Goal: Task Accomplishment & Management: Manage account settings

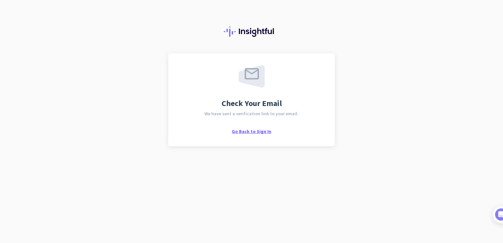
click at [255, 130] on span "Go Back to Sign In" at bounding box center [252, 131] width 40 height 6
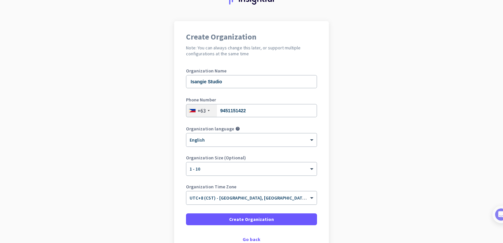
scroll to position [66, 0]
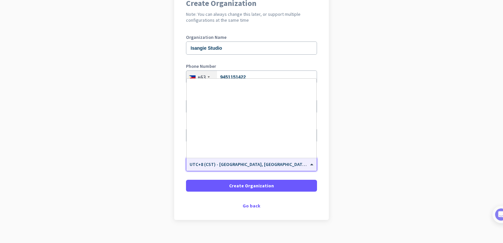
click at [275, 166] on span "UTC+8 (CST) - [GEOGRAPHIC_DATA], [GEOGRAPHIC_DATA], [GEOGRAPHIC_DATA], [GEOGRAP…" at bounding box center [293, 164] width 206 height 6
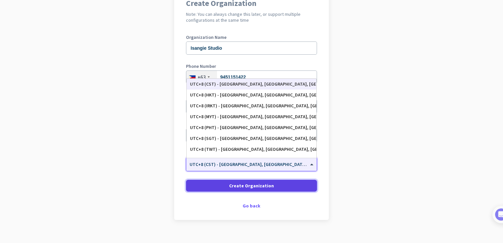
click at [262, 186] on span "Create Organization" at bounding box center [251, 185] width 45 height 7
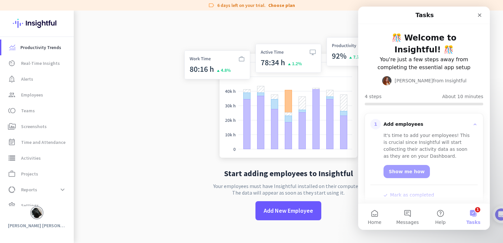
click at [130, 80] on app-no-employees "Start adding employees to Insightful Your employees must have Insightful instal…" at bounding box center [288, 132] width 429 height 243
click at [477, 18] on div "Close" at bounding box center [480, 15] width 12 height 12
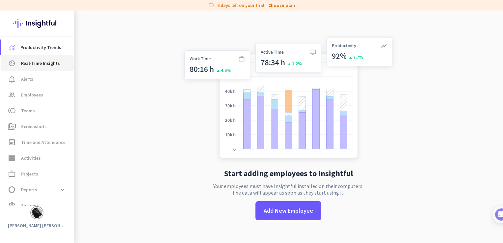
click at [39, 63] on span "Real-Time Insights" at bounding box center [40, 63] width 39 height 8
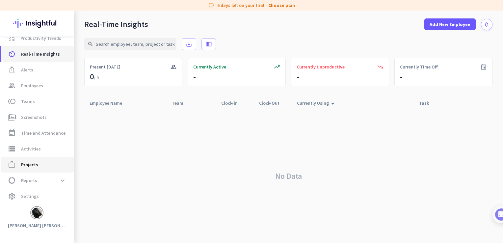
scroll to position [10, 0]
click at [38, 214] on img at bounding box center [37, 212] width 11 height 11
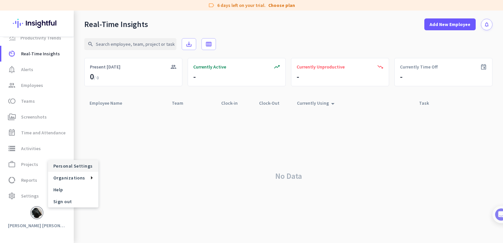
click at [79, 169] on span "Personal Settings" at bounding box center [73, 166] width 40 height 6
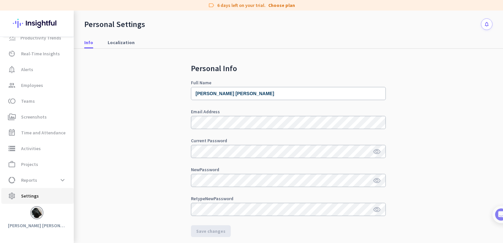
click at [27, 192] on span "Settings" at bounding box center [30, 196] width 18 height 8
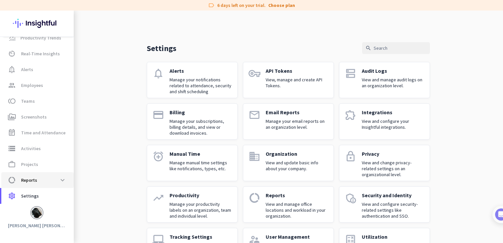
click at [33, 181] on span "Reports" at bounding box center [29, 180] width 16 height 8
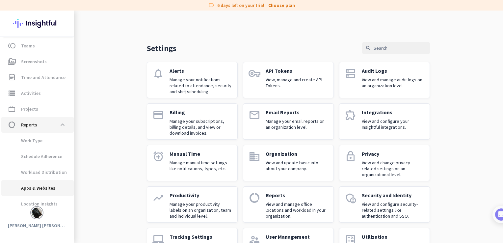
scroll to position [89, 0]
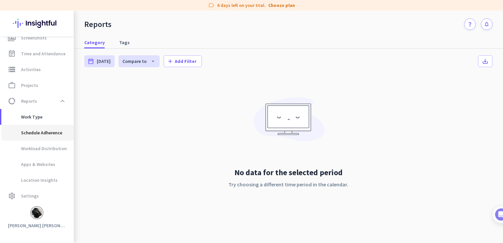
click at [44, 137] on span "Schedule Adherence" at bounding box center [35, 133] width 56 height 16
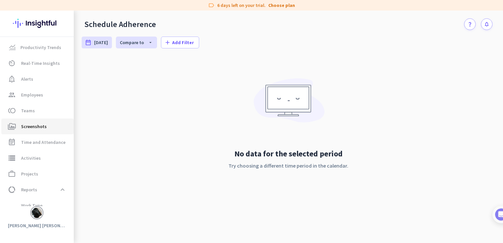
click at [42, 126] on span "Screenshots" at bounding box center [34, 126] width 26 height 8
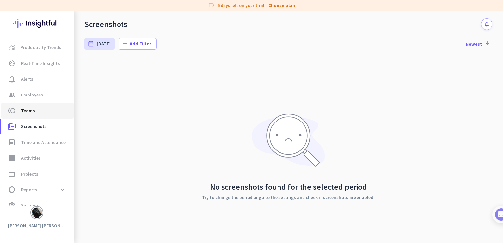
click at [40, 111] on span "toll Teams" at bounding box center [38, 111] width 62 height 8
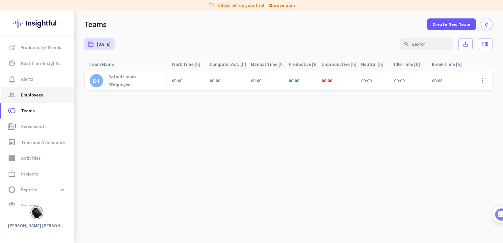
click at [32, 100] on link "group Employees" at bounding box center [37, 95] width 72 height 16
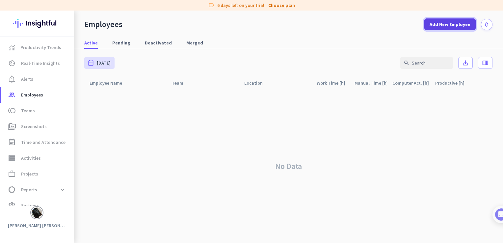
click at [456, 29] on span at bounding box center [449, 24] width 51 height 16
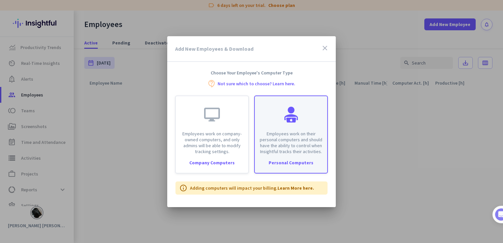
click at [307, 157] on div "Employees work on their personal computers and should have the ability to contr…" at bounding box center [291, 134] width 74 height 78
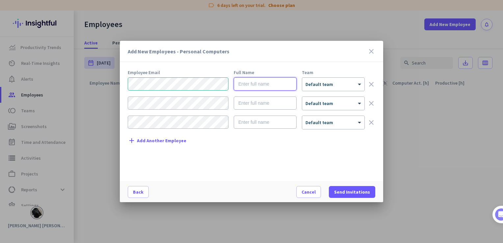
click at [274, 81] on input "text" at bounding box center [265, 83] width 63 height 13
type input "Isay"
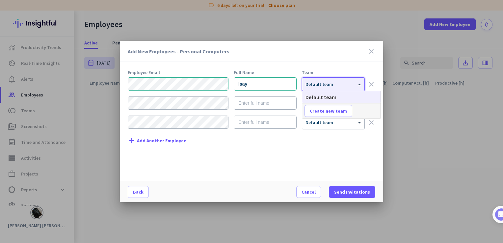
click at [329, 88] on div "× Default team" at bounding box center [333, 84] width 62 height 13
click at [309, 179] on mat-dialog-content "Employee Email Full Name Team Isay × Default team clear × Default team clear × …" at bounding box center [251, 125] width 263 height 111
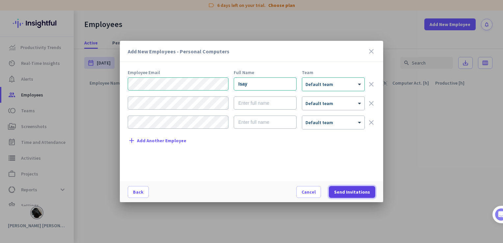
click at [354, 194] on span "Send Invitations" at bounding box center [352, 192] width 36 height 7
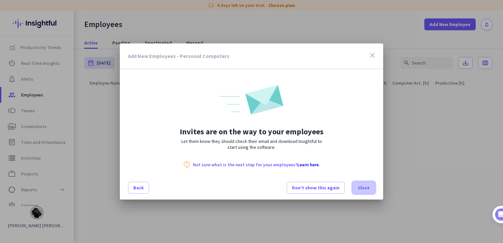
click at [366, 191] on span at bounding box center [364, 188] width 22 height 16
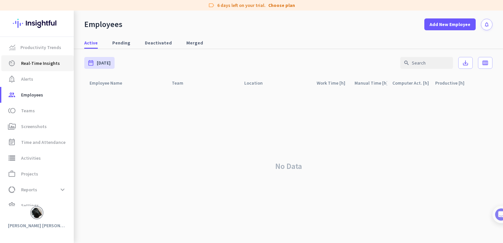
click at [39, 59] on link "av_timer Real-Time Insights" at bounding box center [37, 63] width 72 height 16
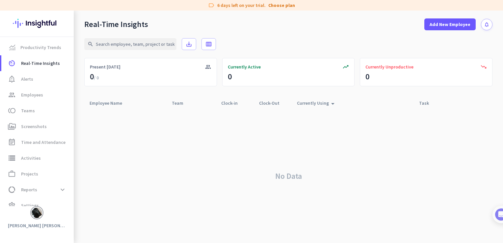
click at [332, 104] on icon "arrow_drop_up" at bounding box center [333, 104] width 8 height 8
click at [190, 43] on icon "save_alt" at bounding box center [189, 44] width 7 height 7
drag, startPoint x: 400, startPoint y: 177, endPoint x: 403, endPoint y: 157, distance: 20.3
click at [400, 177] on div "No Data" at bounding box center [288, 176] width 408 height 134
click at [35, 98] on span "Employees" at bounding box center [32, 95] width 22 height 8
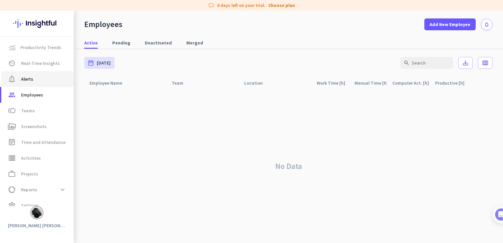
click at [37, 75] on span "notification_important Alerts" at bounding box center [38, 79] width 62 height 8
click at [36, 79] on span "notification_important Alerts" at bounding box center [38, 79] width 62 height 8
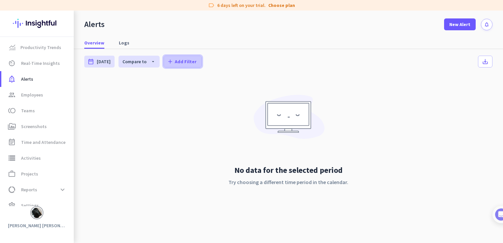
click at [186, 60] on span "Add Filter" at bounding box center [186, 61] width 22 height 7
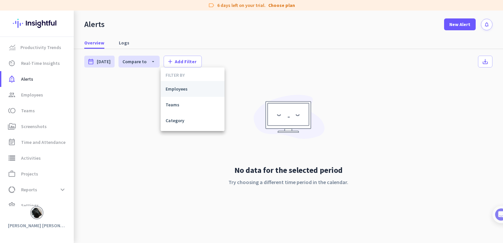
click at [175, 92] on button "Employees" at bounding box center [193, 89] width 64 height 16
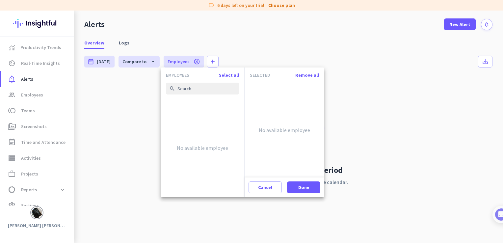
click at [404, 110] on div at bounding box center [251, 121] width 503 height 243
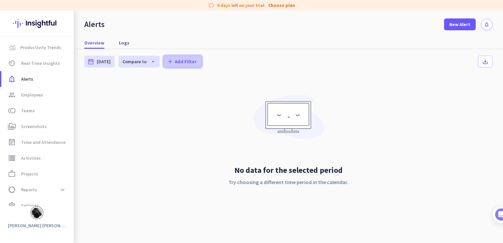
click at [184, 63] on span "Add Filter" at bounding box center [186, 61] width 22 height 7
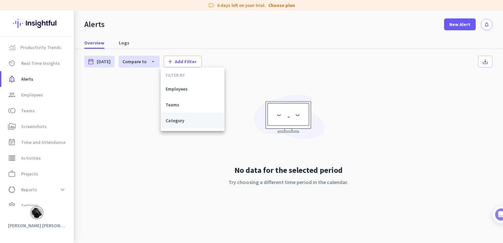
click at [182, 120] on span "Category" at bounding box center [193, 120] width 54 height 7
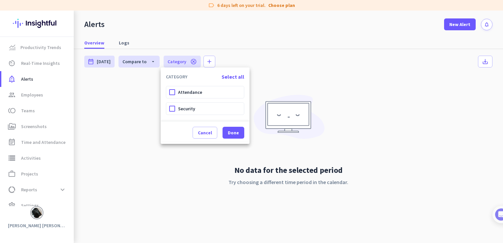
click at [155, 167] on div at bounding box center [251, 121] width 503 height 243
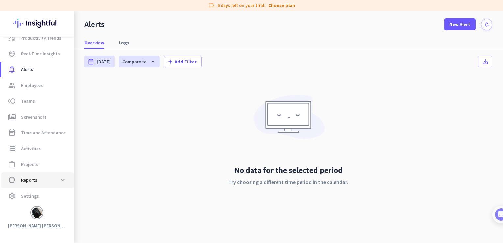
click at [30, 179] on span "Reports" at bounding box center [29, 180] width 16 height 8
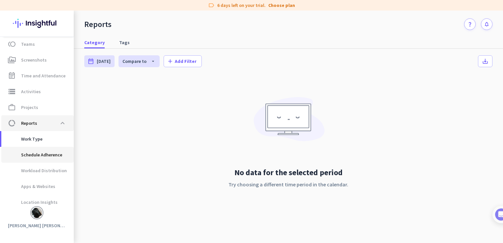
scroll to position [70, 0]
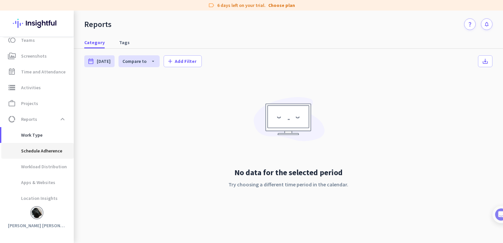
click at [40, 151] on span "Schedule Adherence" at bounding box center [35, 151] width 56 height 16
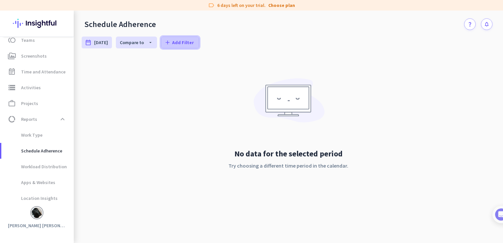
click at [193, 40] on span "Add Filter" at bounding box center [183, 42] width 22 height 7
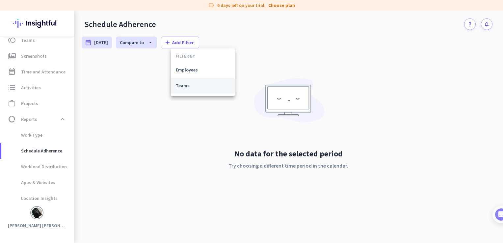
click at [185, 85] on span "Teams" at bounding box center [203, 85] width 54 height 7
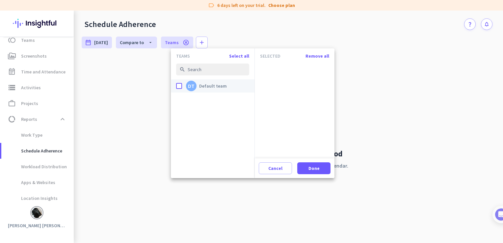
click at [173, 86] on app-entity-picker-checkbox-item "done DT Default team" at bounding box center [213, 85] width 84 height 13
click at [176, 86] on app-entity-picker-checkbox-item "done DT Default team" at bounding box center [213, 85] width 84 height 13
click at [177, 87] on div "done" at bounding box center [179, 86] width 6 height 6
click at [0, 0] on input "done DT Default team" at bounding box center [0, 0] width 0 height 0
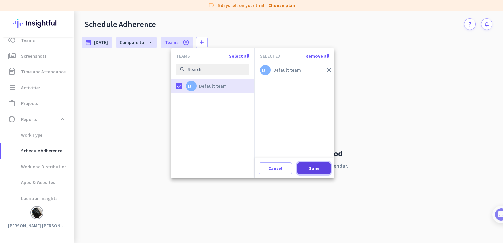
click at [323, 170] on span at bounding box center [313, 168] width 33 height 16
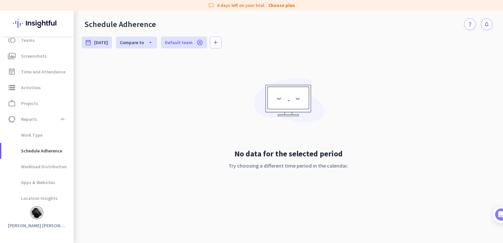
click at [192, 126] on div "No data for the selected period Try choosing a different time period in the cal…" at bounding box center [288, 130] width 413 height 146
click at [44, 199] on span "Location Insights" at bounding box center [32, 198] width 51 height 16
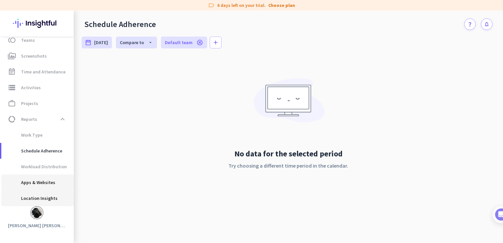
type input "Tue, Sep 23 - Mon, Sep 29"
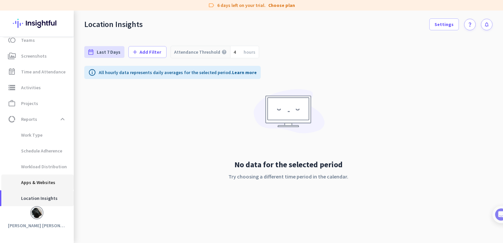
scroll to position [89, 0]
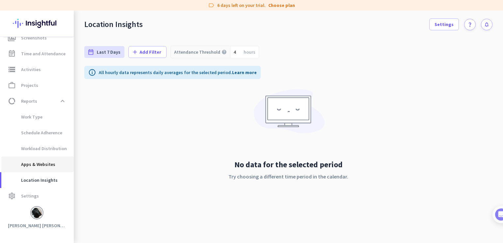
click at [44, 163] on span "Apps & Websites" at bounding box center [31, 164] width 49 height 16
type input "Tue, Sep 30 - Tue, Sep 30"
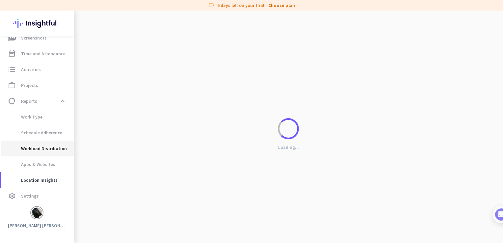
click at [53, 148] on span "Workload Distribution" at bounding box center [37, 149] width 60 height 16
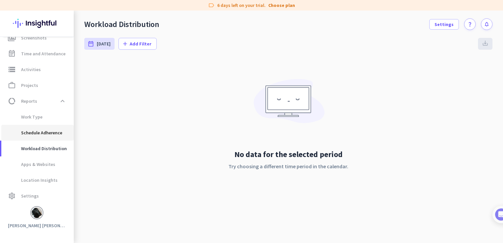
click at [39, 134] on span "Schedule Adherence" at bounding box center [35, 133] width 56 height 16
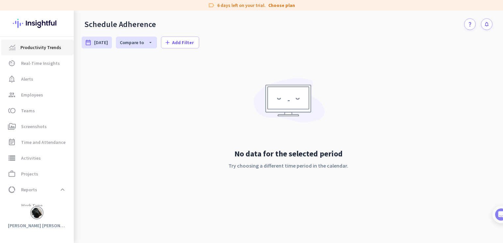
click at [42, 50] on span "Productivity Trends" at bounding box center [40, 47] width 41 height 8
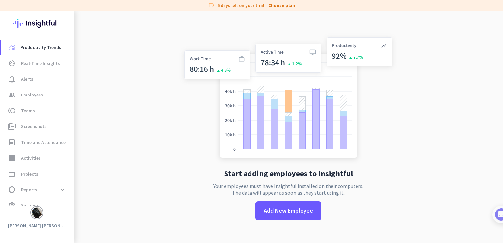
click at [230, 60] on img at bounding box center [288, 98] width 218 height 131
click at [81, 93] on img at bounding box center [80, 127] width 5 height 232
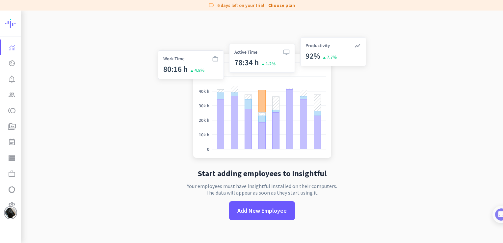
click at [21, 51] on app-no-employees "Start adding employees to Insightful Your employees must have Insightful instal…" at bounding box center [262, 132] width 482 height 243
drag, startPoint x: 23, startPoint y: 49, endPoint x: 83, endPoint y: 52, distance: 59.7
click at [83, 52] on mat-sidenav-content "Productivity Trends av_timer Real-Time Insights notification_important Alerts g…" at bounding box center [251, 127] width 503 height 232
click at [13, 24] on img at bounding box center [29, 24] width 48 height 26
click at [24, 70] on div at bounding box center [26, 127] width 7 height 232
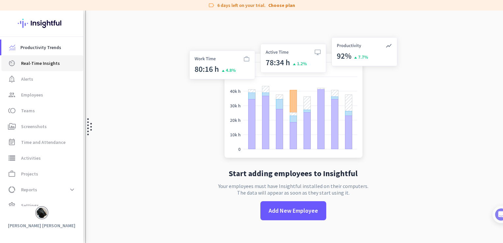
click at [24, 70] on link "av_timer Real-Time Insights" at bounding box center [42, 63] width 82 height 16
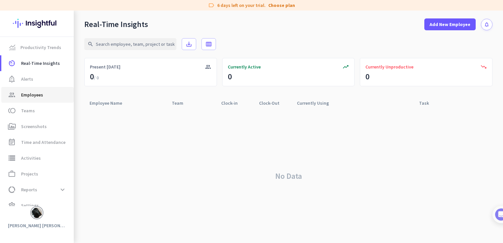
click at [40, 99] on link "group Employees" at bounding box center [37, 95] width 72 height 16
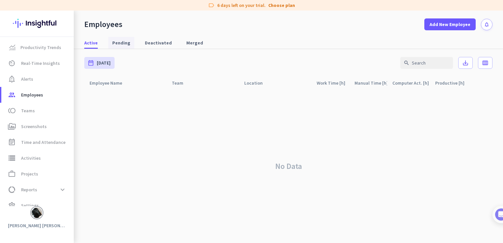
click at [117, 48] on span "Pending" at bounding box center [121, 43] width 18 height 12
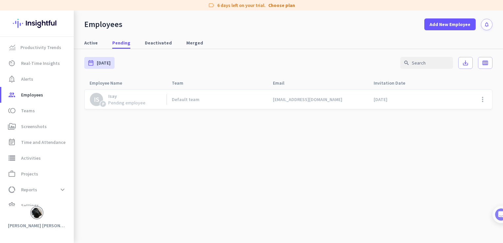
click at [212, 99] on link "Default team" at bounding box center [220, 99] width 96 height 6
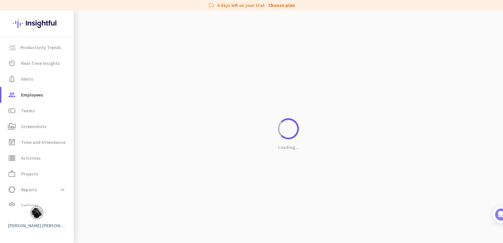
click at [184, 136] on div "Loading..." at bounding box center [288, 132] width 429 height 243
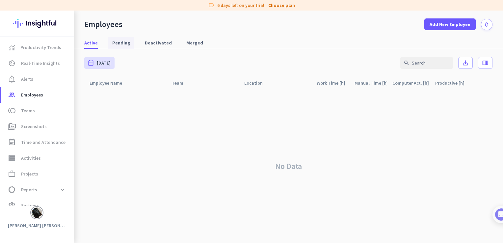
click at [121, 46] on span "Pending" at bounding box center [121, 43] width 18 height 12
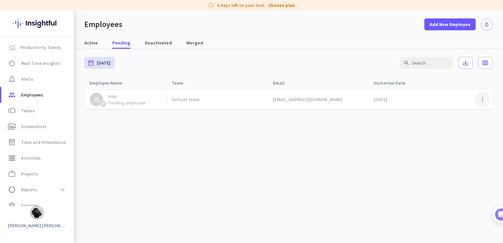
click at [481, 102] on span at bounding box center [483, 100] width 16 height 16
click at [462, 127] on span "Withdraw Invitation" at bounding box center [464, 125] width 41 height 6
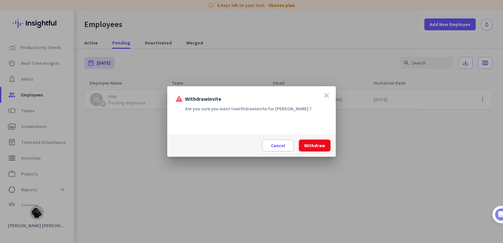
click at [315, 148] on span "Withdraw" at bounding box center [314, 145] width 21 height 7
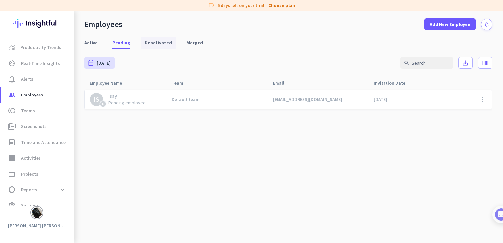
click at [154, 44] on span "Deactivated" at bounding box center [158, 43] width 27 height 7
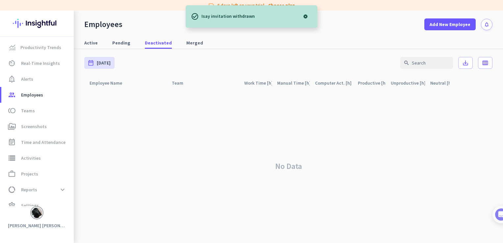
click at [306, 16] on div at bounding box center [305, 16] width 13 height 13
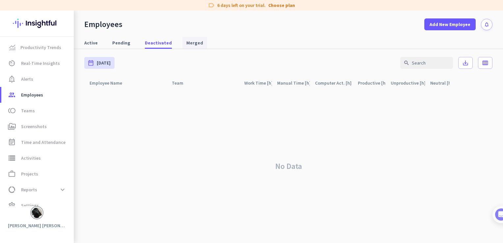
click at [188, 40] on span "Merged" at bounding box center [194, 43] width 17 height 7
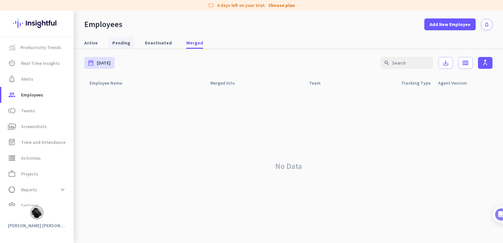
click at [117, 44] on span "Pending" at bounding box center [121, 43] width 18 height 7
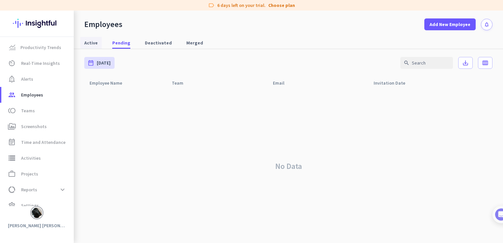
click at [90, 40] on span "Active" at bounding box center [90, 43] width 13 height 7
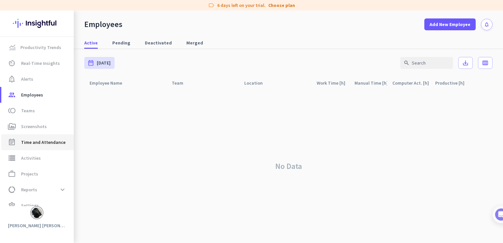
click at [50, 143] on span "Time and Attendance" at bounding box center [43, 142] width 44 height 8
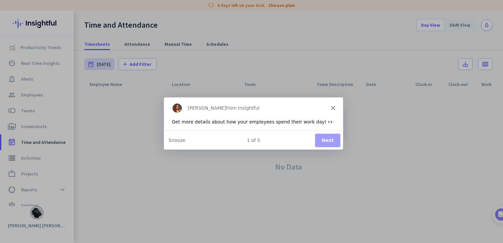
click at [332, 141] on button "Next" at bounding box center [327, 139] width 25 height 13
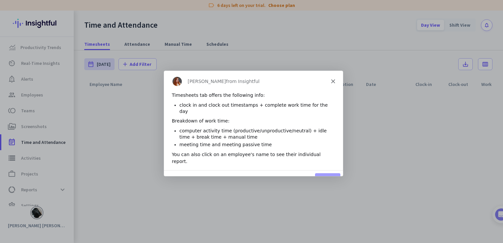
click at [327, 173] on button "Next" at bounding box center [327, 179] width 25 height 13
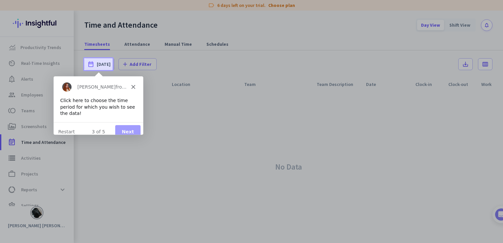
click at [130, 124] on button "Next" at bounding box center [127, 130] width 25 height 13
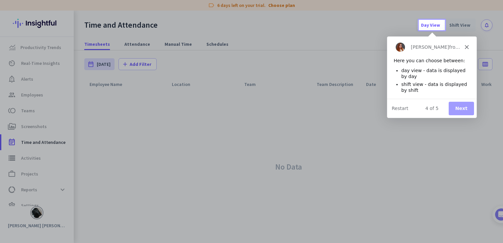
click at [462, 112] on button "Next" at bounding box center [460, 107] width 25 height 13
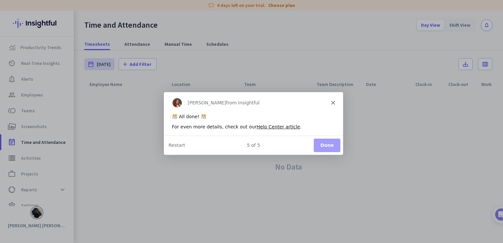
click at [332, 145] on button "Done" at bounding box center [326, 144] width 27 height 13
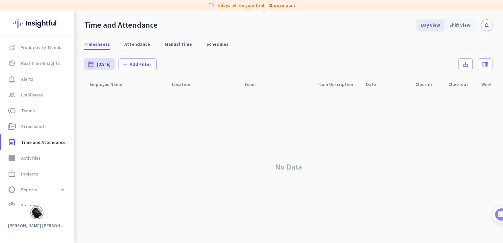
click at [432, 27] on div "Day View" at bounding box center [430, 25] width 27 height 11
click at [454, 23] on div "Shift View" at bounding box center [459, 25] width 29 height 11
click at [138, 45] on span "Attendance" at bounding box center [137, 44] width 26 height 7
type input "Mon, Sep 1 - Tue, Sep 30"
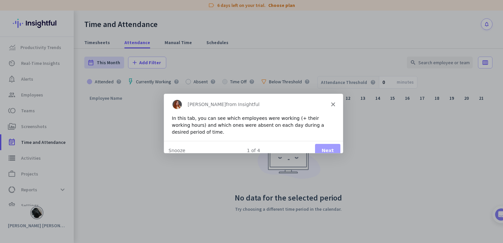
click at [325, 144] on button "Next" at bounding box center [327, 150] width 25 height 13
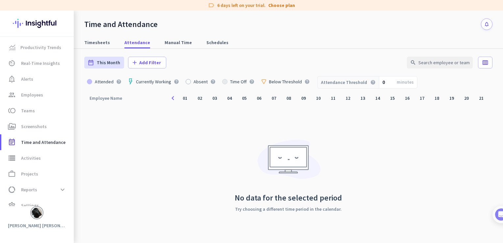
click at [186, 82] on div at bounding box center [188, 81] width 5 height 5
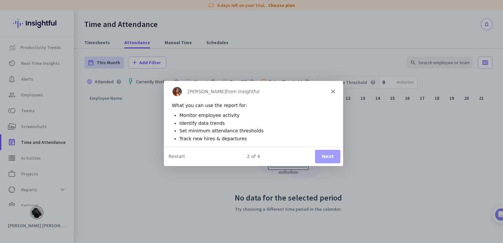
click at [328, 158] on button "Next" at bounding box center [327, 155] width 25 height 13
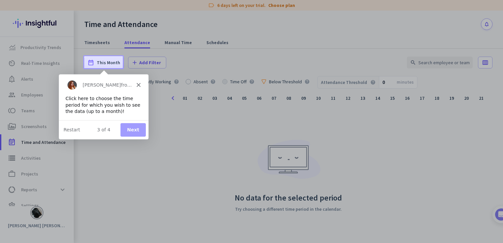
click at [128, 129] on button "Next" at bounding box center [132, 129] width 25 height 13
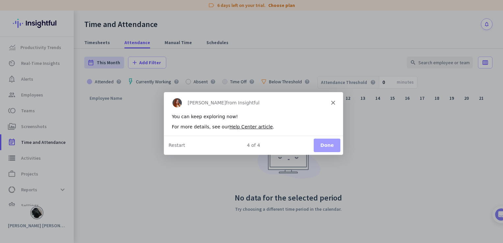
click at [317, 148] on button "Done" at bounding box center [326, 144] width 27 height 13
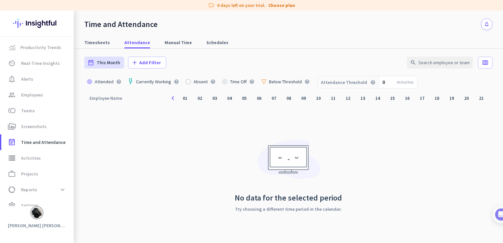
click at [186, 83] on div at bounding box center [188, 81] width 5 height 5
click at [223, 81] on div at bounding box center [224, 81] width 5 height 5
click at [90, 82] on div at bounding box center [89, 81] width 5 height 5
click at [345, 84] on div "Attendance Threshold help" at bounding box center [349, 82] width 62 height 12
click at [165, 38] on span "Manual Time" at bounding box center [178, 43] width 27 height 12
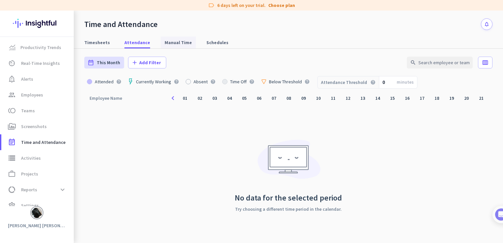
type input "Mon, Sep 29 - Sun, Oct 5"
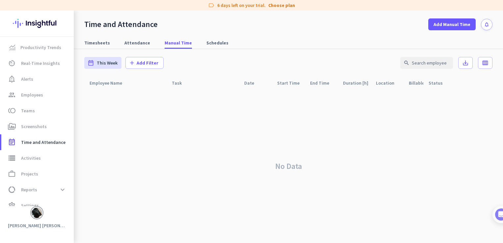
click at [333, 99] on div "No Data" at bounding box center [288, 166] width 408 height 154
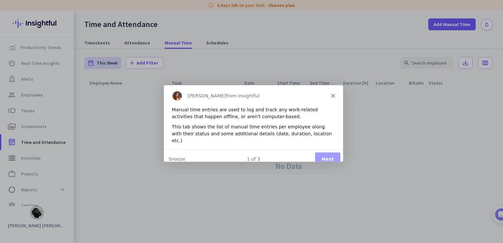
click at [333, 96] on polygon "Close" at bounding box center [333, 95] width 4 height 4
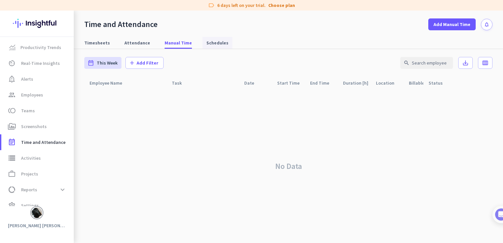
click at [218, 43] on span "Schedules" at bounding box center [217, 43] width 22 height 7
type input "Tue, Sep 30 - Tue, Sep 30"
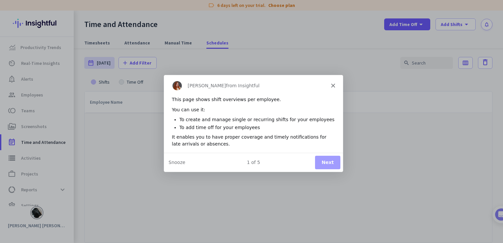
click at [325, 155] on button "Next" at bounding box center [327, 161] width 25 height 13
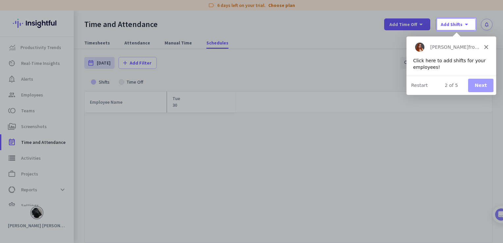
click at [479, 85] on button "Next" at bounding box center [480, 84] width 25 height 13
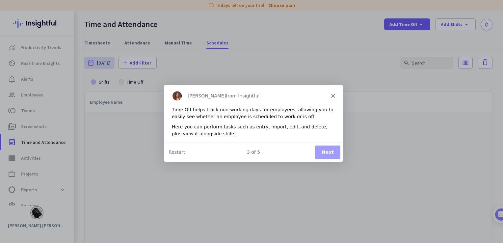
click at [317, 157] on button "Next" at bounding box center [327, 151] width 25 height 13
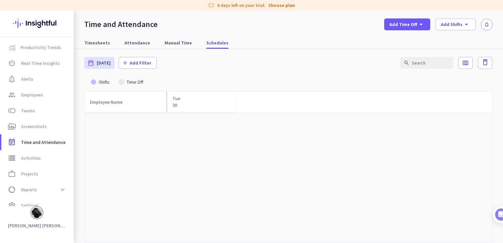
click at [327, 156] on div at bounding box center [289, 178] width 408 height 130
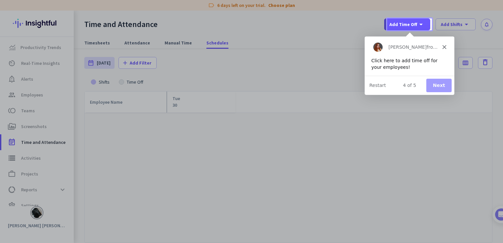
drag, startPoint x: 434, startPoint y: 86, endPoint x: 437, endPoint y: 89, distance: 3.8
click at [435, 86] on button "Next" at bounding box center [438, 84] width 25 height 13
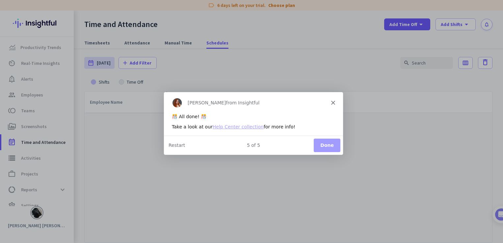
click at [334, 150] on button "Done" at bounding box center [326, 144] width 27 height 13
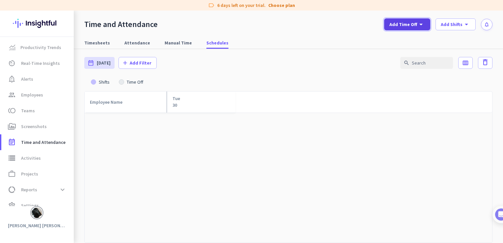
click at [430, 23] on span at bounding box center [407, 24] width 46 height 16
click at [411, 57] on div "Import Time Off" at bounding box center [420, 54] width 37 height 7
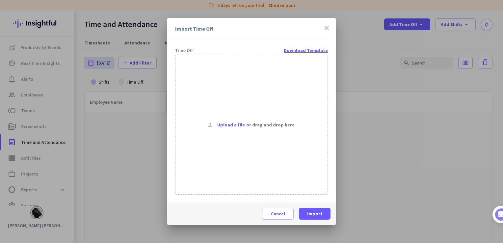
click at [302, 51] on link "Download Template" at bounding box center [306, 50] width 44 height 7
click at [271, 216] on span "Cancel" at bounding box center [278, 213] width 14 height 7
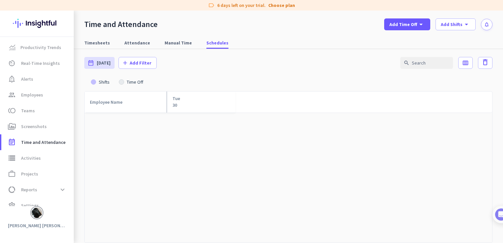
click at [166, 127] on div at bounding box center [289, 178] width 408 height 130
drag, startPoint x: 121, startPoint y: 82, endPoint x: 121, endPoint y: 79, distance: 3.3
click at [121, 82] on div at bounding box center [121, 81] width 5 height 5
click at [423, 27] on icon "arrow_drop_down" at bounding box center [421, 24] width 8 height 8
click at [419, 55] on div "Import Time Off" at bounding box center [420, 54] width 37 height 7
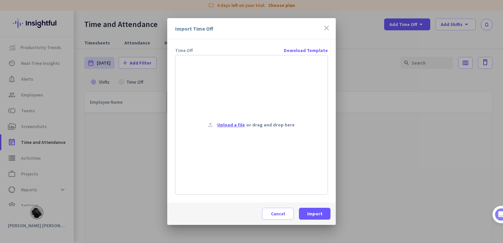
click at [228, 123] on span "Upload a file" at bounding box center [231, 124] width 28 height 7
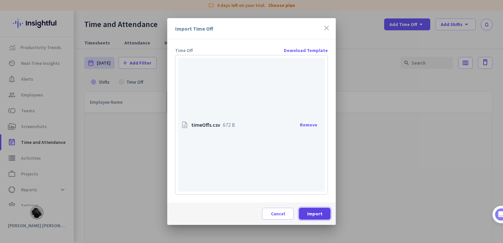
click at [307, 218] on span at bounding box center [315, 214] width 32 height 16
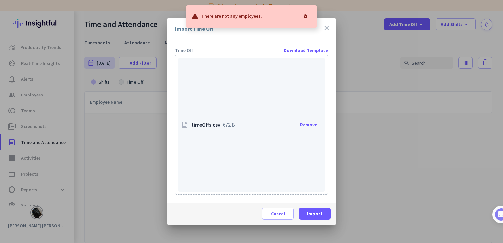
click at [326, 26] on icon "close" at bounding box center [327, 28] width 8 height 8
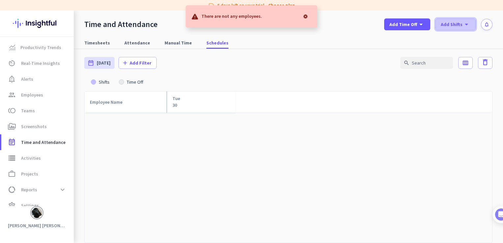
click at [472, 25] on span at bounding box center [456, 24] width 40 height 16
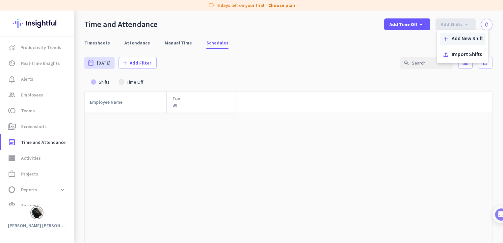
click at [466, 41] on div "Add New Shift" at bounding box center [467, 39] width 31 height 7
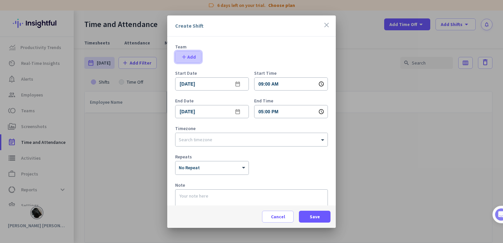
click at [188, 58] on span "add Add" at bounding box center [188, 57] width 15 height 7
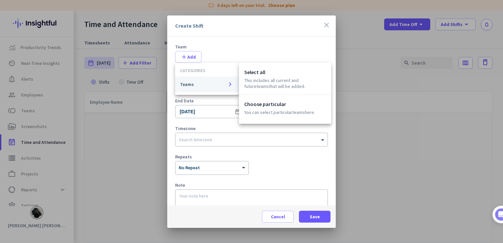
click at [204, 80] on span "Teams keyboard_arrow_right" at bounding box center [207, 84] width 54 height 8
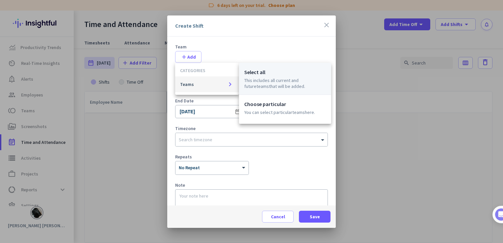
click at [275, 81] on p "This includes all current and future Teams that will be added." at bounding box center [285, 83] width 82 height 12
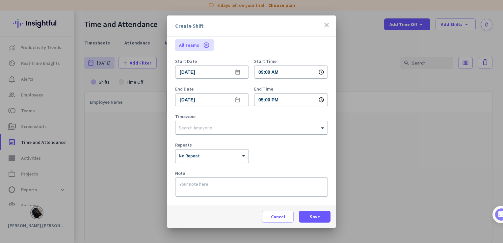
scroll to position [18, 0]
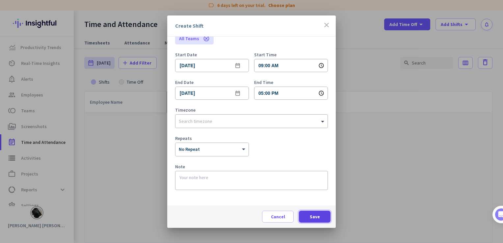
click at [309, 215] on span at bounding box center [315, 217] width 32 height 16
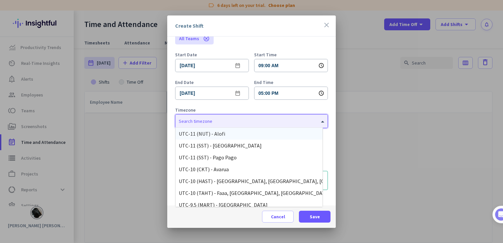
click at [219, 126] on div "Search timezone" at bounding box center [251, 121] width 152 height 13
type input "s"
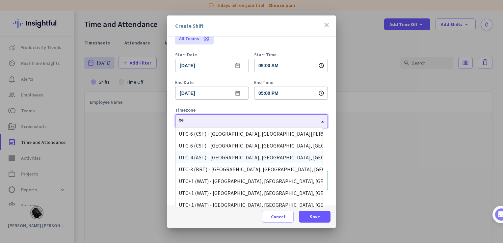
type input "bei"
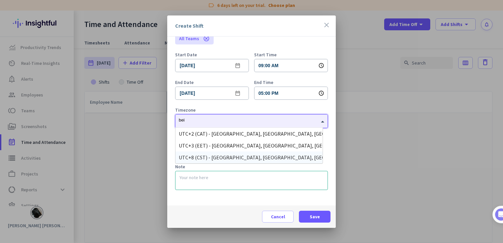
drag, startPoint x: 231, startPoint y: 161, endPoint x: 248, endPoint y: 167, distance: 17.8
click at [248, 167] on body "label 6 days left on your trial. Choose plan Productivity Trends av_timer Real-…" at bounding box center [251, 121] width 503 height 243
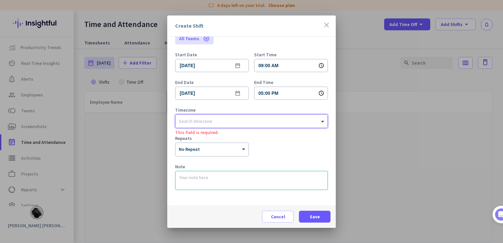
click at [287, 147] on div "Repeats × No Repeat" at bounding box center [251, 146] width 153 height 20
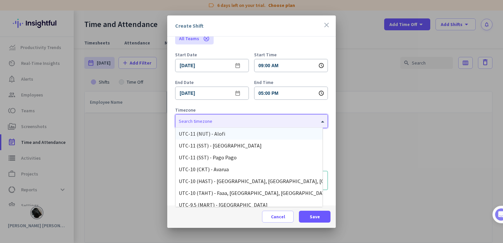
click at [230, 118] on input "text" at bounding box center [245, 120] width 132 height 5
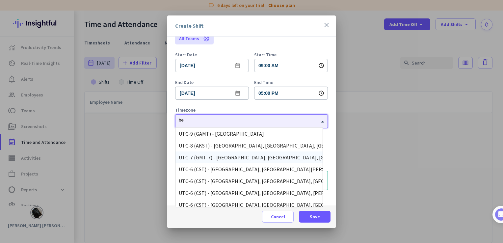
type input "bei"
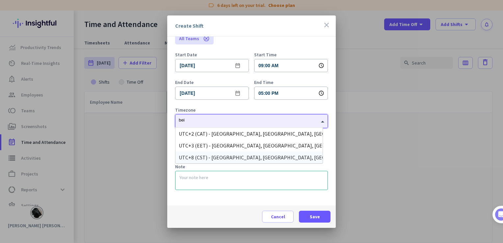
click at [222, 154] on div "UTC+8 (CST) - Shanghai, Beijing, Shenzhen, Guangzhou" at bounding box center [249, 157] width 141 height 7
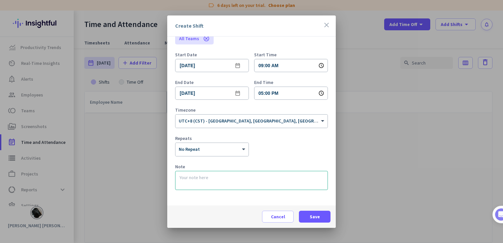
click at [288, 140] on div "Repeats × No Repeat" at bounding box center [251, 146] width 153 height 20
click at [318, 92] on icon "schedule" at bounding box center [321, 93] width 6 height 6
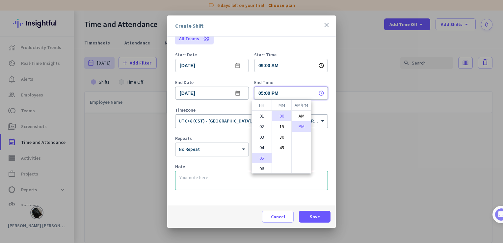
scroll to position [40, 0]
click at [266, 127] on li "06" at bounding box center [262, 129] width 20 height 11
type input "06:00 PM"
click at [323, 144] on div at bounding box center [251, 121] width 503 height 243
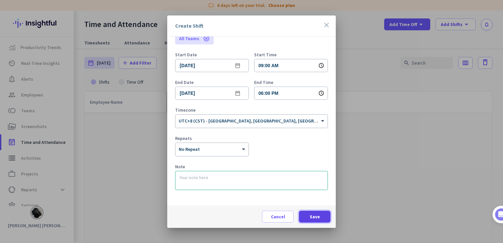
click at [321, 222] on span at bounding box center [315, 217] width 32 height 16
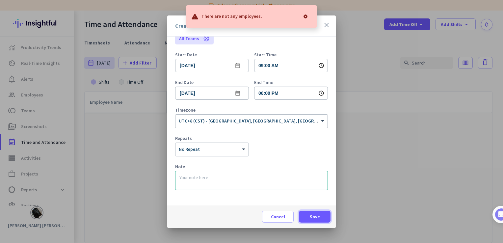
scroll to position [0, 0]
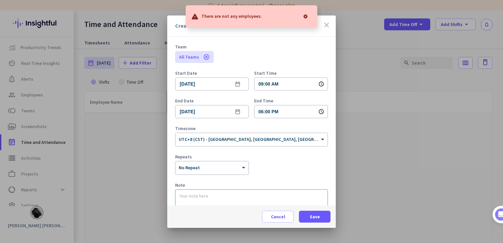
click at [203, 54] on icon "cancel" at bounding box center [206, 57] width 7 height 7
click at [183, 61] on span "button" at bounding box center [188, 57] width 26 height 16
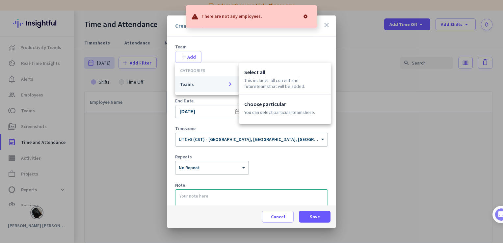
click at [205, 82] on span "Teams keyboard_arrow_right" at bounding box center [207, 84] width 54 height 8
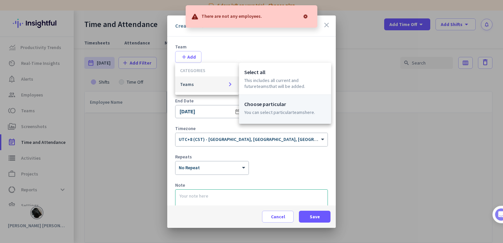
click at [271, 114] on p "You can select particular Teams here." at bounding box center [285, 112] width 82 height 6
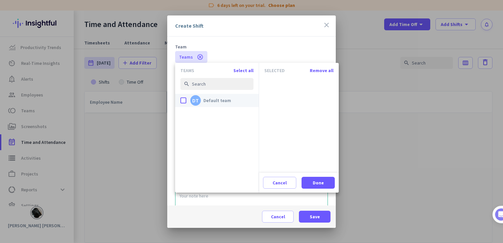
click at [182, 99] on div "done" at bounding box center [183, 100] width 6 height 6
click at [0, 0] on input "done DT Default team" at bounding box center [0, 0] width 0 height 0
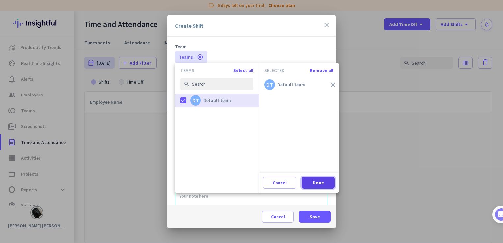
click at [316, 183] on span "Done" at bounding box center [318, 182] width 11 height 7
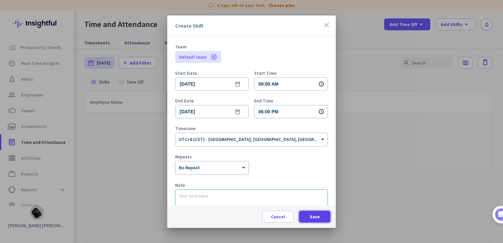
click at [318, 215] on span "Save" at bounding box center [315, 216] width 10 height 7
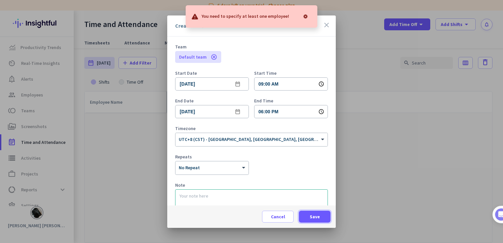
scroll to position [18, 0]
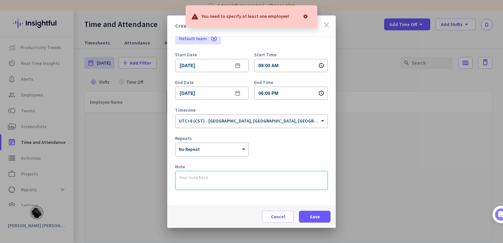
click at [324, 24] on icon "close" at bounding box center [327, 25] width 8 height 8
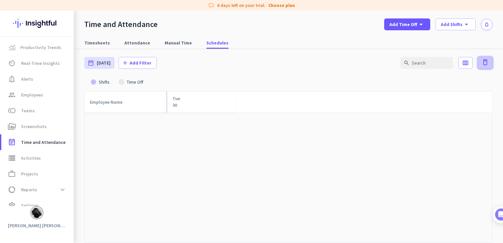
click at [482, 65] on icon "delete" at bounding box center [485, 62] width 8 height 8
click at [464, 60] on icon "calendar_view_week" at bounding box center [465, 63] width 7 height 7
click at [258, 131] on div at bounding box center [251, 121] width 503 height 243
click at [37, 113] on span "toll Teams" at bounding box center [38, 111] width 62 height 8
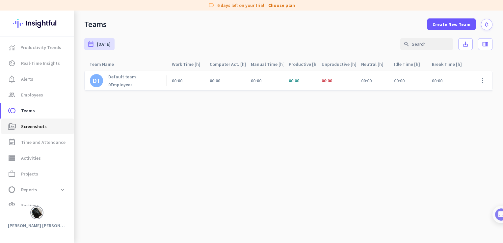
click at [37, 124] on span "Screenshots" at bounding box center [34, 126] width 26 height 8
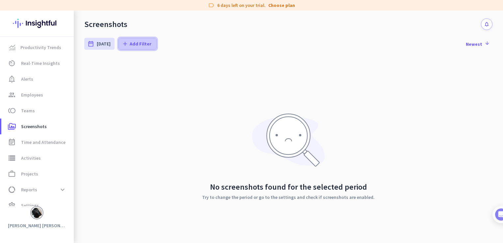
click at [138, 46] on span "Add Filter" at bounding box center [141, 43] width 22 height 7
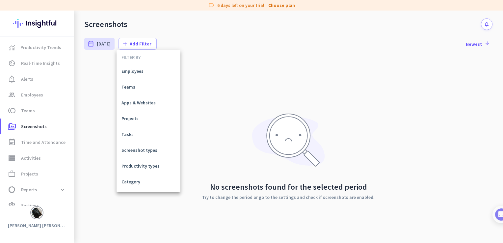
drag, startPoint x: 306, startPoint y: 67, endPoint x: 310, endPoint y: 67, distance: 4.0
click at [307, 67] on div at bounding box center [251, 121] width 503 height 243
drag, startPoint x: 232, startPoint y: 197, endPoint x: 357, endPoint y: 200, distance: 125.1
click at [357, 200] on div "No screenshots found for the selected period Try to change the period or go to …" at bounding box center [288, 157] width 408 height 198
click at [356, 200] on div "No screenshots found for the selected period Try to change the period or go to …" at bounding box center [288, 157] width 408 height 198
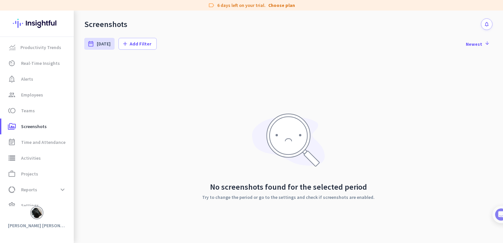
click at [197, 177] on div "No screenshots found for the selected period Try to change the period or go to …" at bounding box center [288, 157] width 408 height 198
click at [26, 98] on span "Employees" at bounding box center [32, 95] width 22 height 8
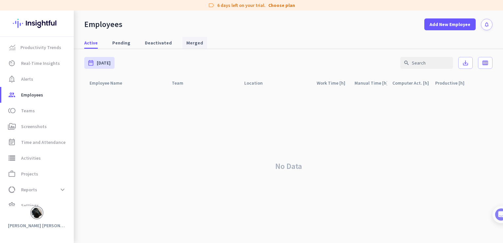
click at [190, 41] on span "Merged" at bounding box center [194, 43] width 17 height 7
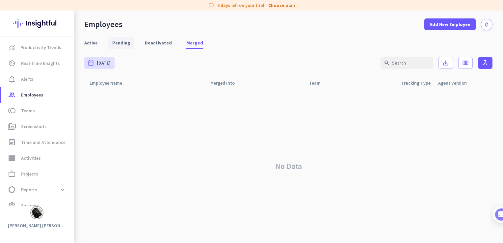
click at [127, 43] on span "Pending" at bounding box center [121, 43] width 18 height 7
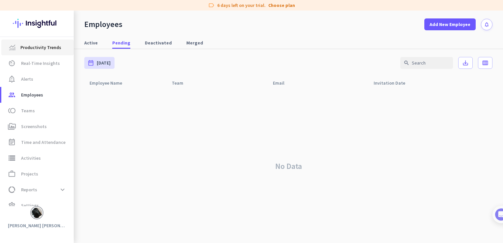
click at [43, 48] on span "Productivity Trends" at bounding box center [40, 47] width 41 height 8
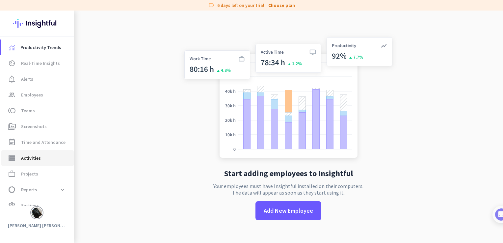
click at [69, 154] on link "storage Activities" at bounding box center [37, 158] width 72 height 16
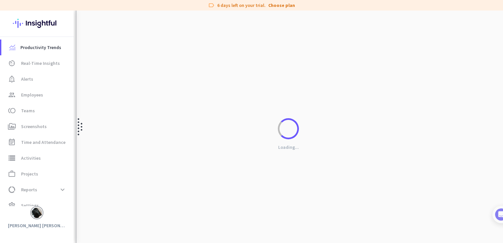
click at [79, 129] on img at bounding box center [80, 127] width 5 height 232
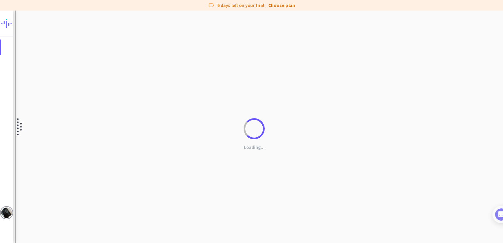
click at [79, 129] on div "Loading..." at bounding box center [254, 132] width 482 height 243
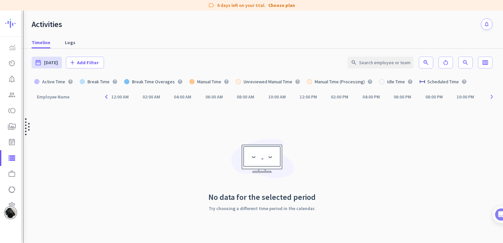
click at [27, 128] on img at bounding box center [27, 127] width 5 height 232
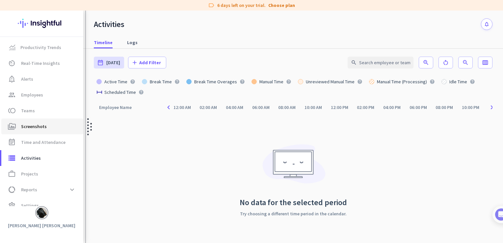
click at [27, 128] on span "Screenshots" at bounding box center [34, 126] width 26 height 8
type input "Tue, Sep 30 - Tue, Sep 30"
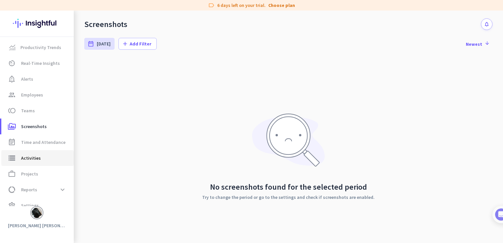
click at [36, 163] on link "storage Activities" at bounding box center [37, 158] width 72 height 16
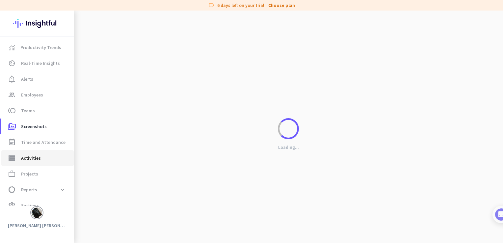
type input "Tue, Sep 30"
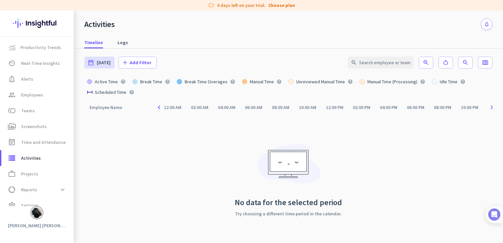
click at [497, 217] on img at bounding box center [494, 214] width 12 height 12
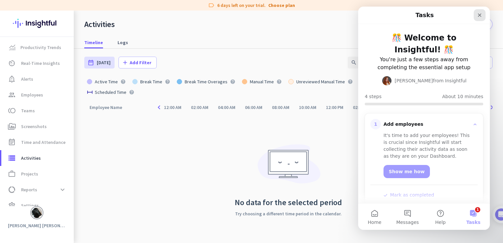
click at [479, 17] on icon "Close" at bounding box center [479, 15] width 5 height 5
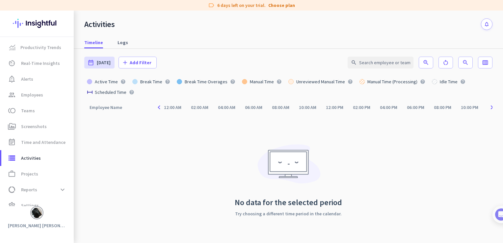
click at [130, 81] on app-table-legend-item "Break Time help" at bounding box center [152, 81] width 44 height 11
click at [123, 80] on icon "help" at bounding box center [122, 81] width 5 height 5
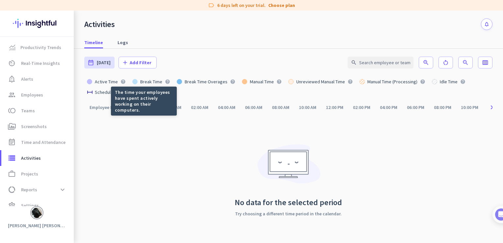
click at [168, 149] on div "Employee Name arrow_drop_up navigate_before 12:00 AM 02:00 AM 04:00 AM 06:00 AM…" at bounding box center [288, 172] width 408 height 142
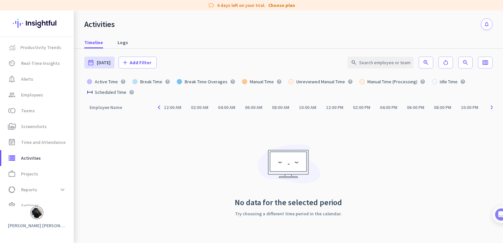
click at [132, 92] on icon "help" at bounding box center [131, 92] width 5 height 5
click at [17, 139] on span "event_note Time and Attendance" at bounding box center [38, 142] width 62 height 8
type input "Tue, Sep 30 - Tue, Sep 30"
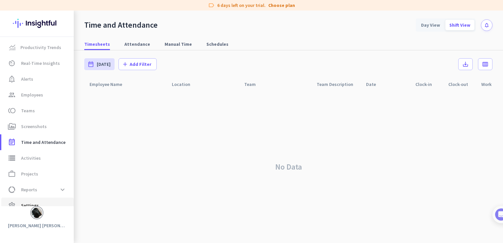
click at [37, 202] on span "Settings" at bounding box center [30, 205] width 18 height 8
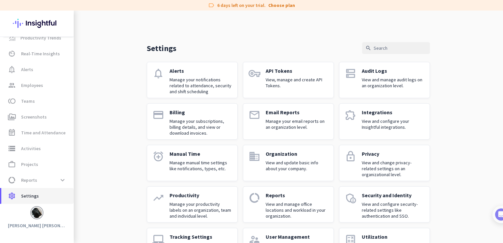
scroll to position [32, 0]
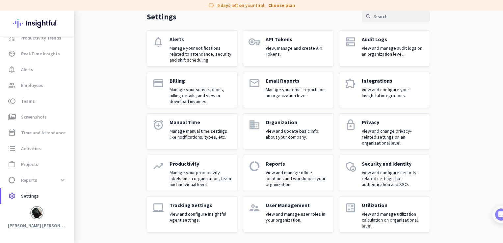
click at [383, 53] on p "View and manage audit logs on an organization level." at bounding box center [393, 51] width 63 height 12
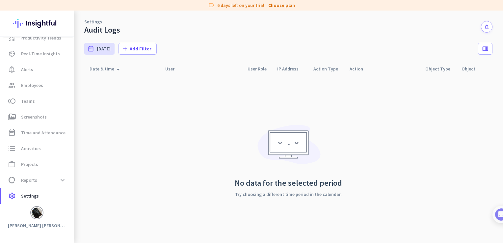
click at [119, 71] on icon "arrow_drop_up" at bounding box center [118, 70] width 8 height 8
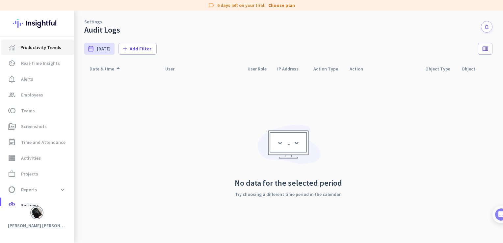
click at [36, 51] on span "Productivity Trends" at bounding box center [40, 47] width 41 height 8
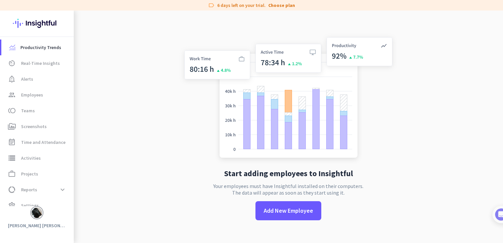
click at [166, 61] on app-no-employees "Start adding employees to Insightful Your employees must have Insightful instal…" at bounding box center [288, 132] width 429 height 243
click at [237, 60] on img at bounding box center [288, 98] width 218 height 131
click at [174, 189] on app-no-employees "Start adding employees to Insightful Your employees must have Insightful instal…" at bounding box center [288, 132] width 429 height 243
